Goal: Use online tool/utility: Utilize a website feature to perform a specific function

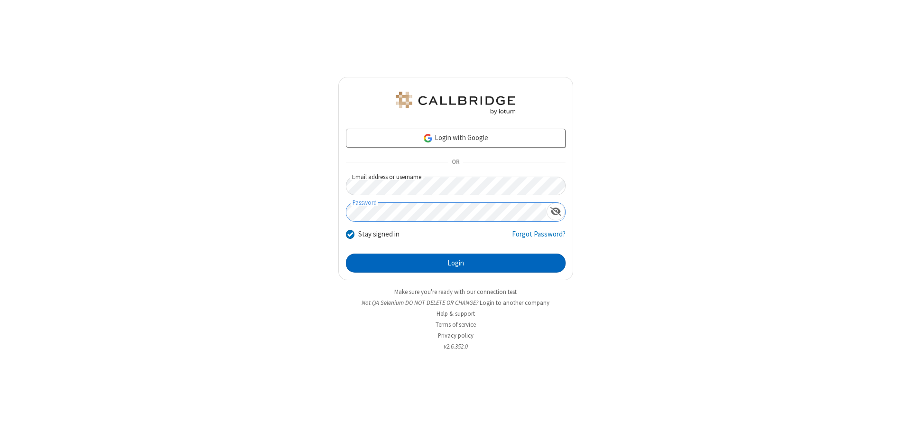
click at [456, 263] on button "Login" at bounding box center [456, 262] width 220 height 19
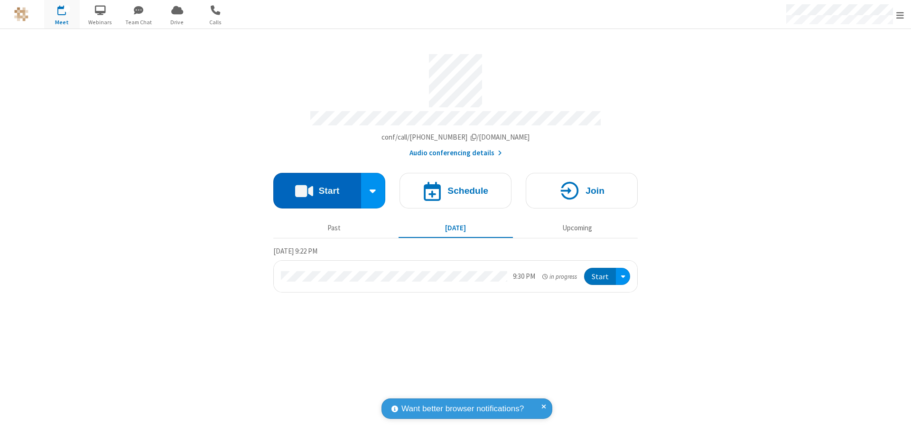
click at [317, 186] on button "Start" at bounding box center [317, 191] width 88 height 36
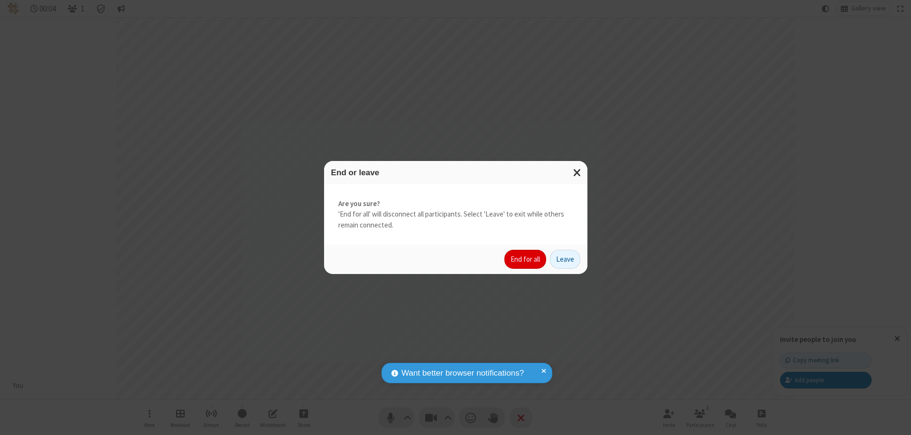
click at [526, 259] on button "End for all" at bounding box center [525, 259] width 42 height 19
